Goal: Task Accomplishment & Management: Manage account settings

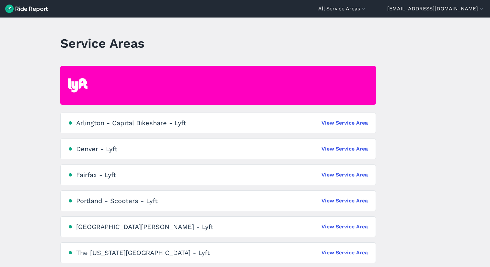
click at [99, 199] on div "Portland - Scooters - Lyft" at bounding box center [116, 201] width 81 height 8
click at [339, 200] on link "View Service Area" at bounding box center [345, 201] width 46 height 8
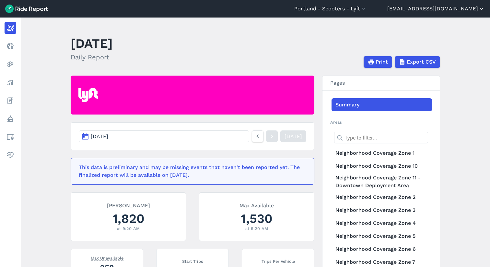
click at [468, 9] on button "[EMAIL_ADDRESS][DOMAIN_NAME]" at bounding box center [436, 9] width 98 height 8
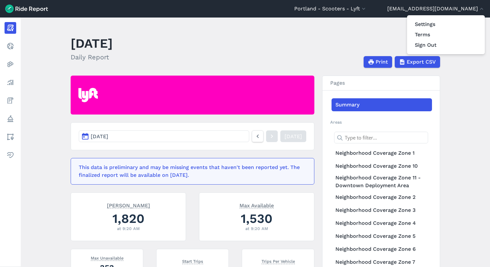
click at [7, 46] on div at bounding box center [245, 133] width 490 height 267
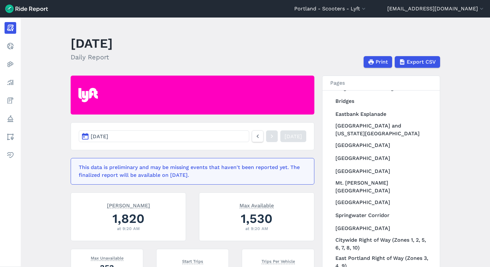
scroll to position [282, 0]
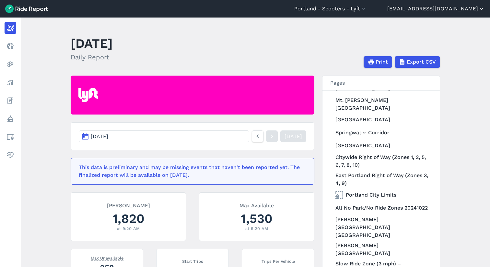
click at [457, 6] on button "[EMAIL_ADDRESS][DOMAIN_NAME]" at bounding box center [436, 9] width 98 height 8
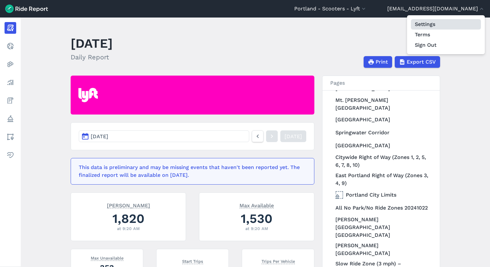
click at [428, 26] on link "Settings" at bounding box center [446, 24] width 70 height 10
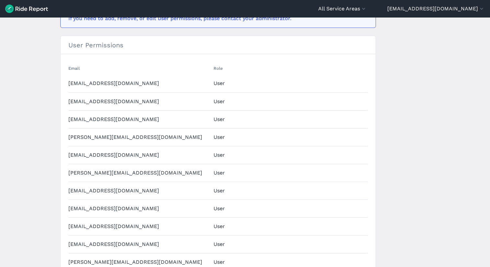
scroll to position [56, 0]
